Goal: Navigation & Orientation: Find specific page/section

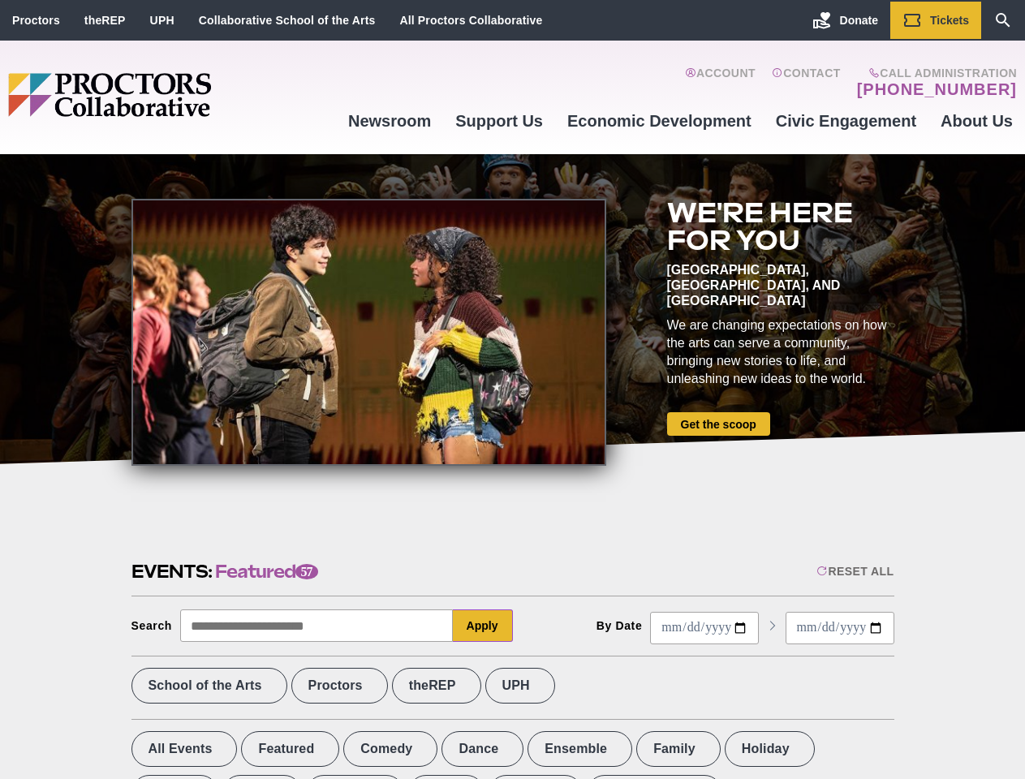
click at [512, 390] on div at bounding box center [369, 332] width 475 height 267
click at [854, 572] on div "Reset All" at bounding box center [855, 571] width 77 height 13
click at [483, 626] on button "Apply" at bounding box center [483, 626] width 60 height 32
